Goal: Task Accomplishment & Management: Complete application form

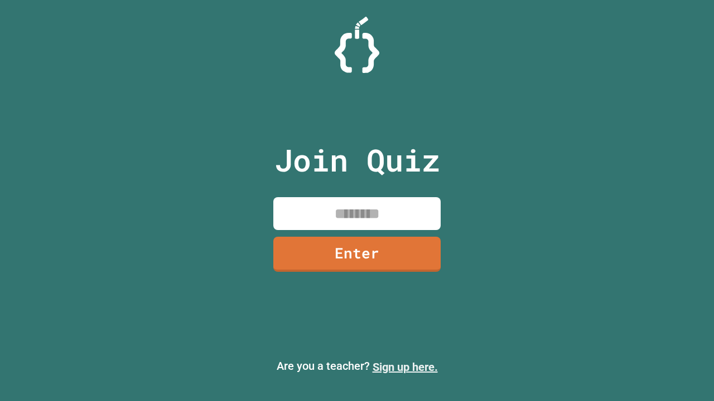
click at [405, 367] on link "Sign up here." at bounding box center [404, 367] width 65 height 13
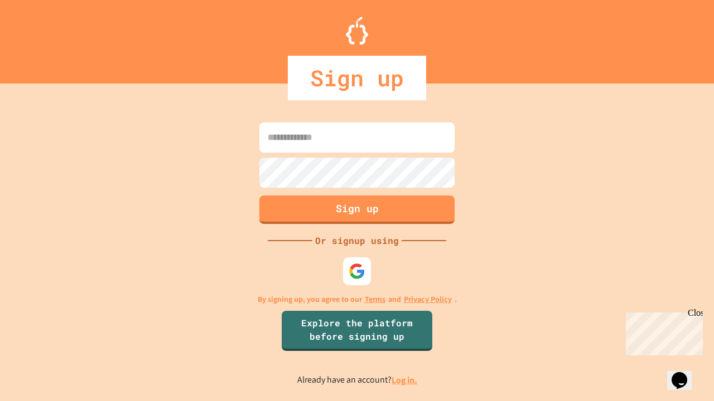
click at [405, 380] on link "Log in." at bounding box center [404, 381] width 26 height 12
